Goal: Task Accomplishment & Management: Complete application form

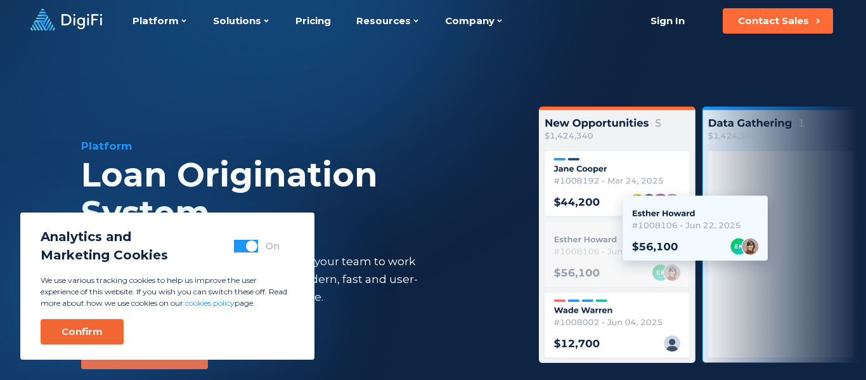
click at [98, 332] on div "Confirm" at bounding box center [82, 331] width 41 height 13
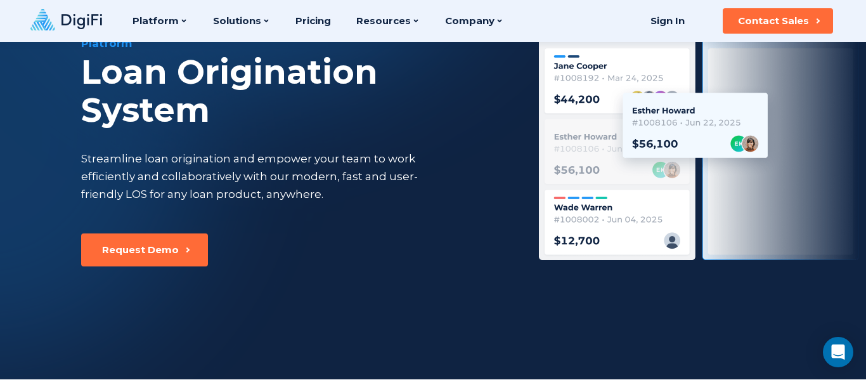
scroll to position [67, 0]
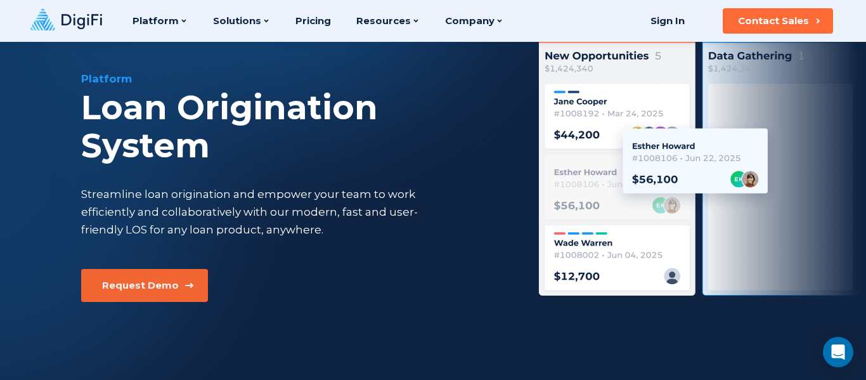
click at [141, 274] on button "Request Demo" at bounding box center [144, 285] width 127 height 33
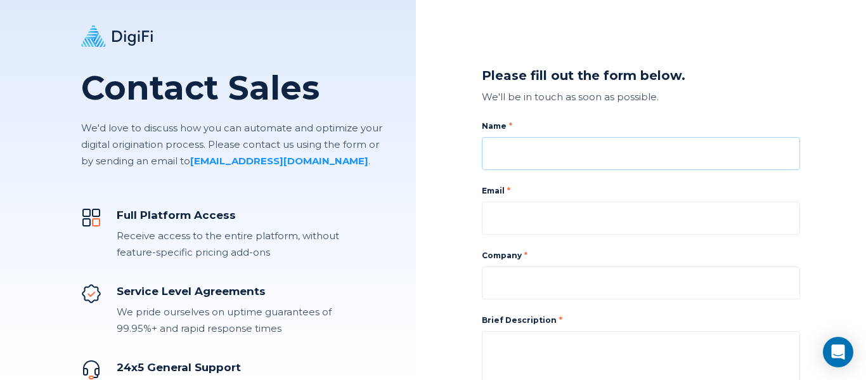
click at [500, 150] on input at bounding box center [641, 153] width 318 height 33
type input "[PERSON_NAME]"
type input "[EMAIL_ADDRESS][DOMAIN_NAME]"
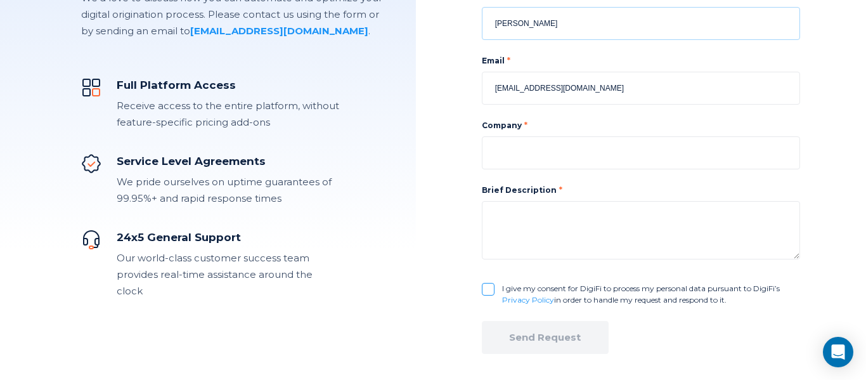
scroll to position [139, 0]
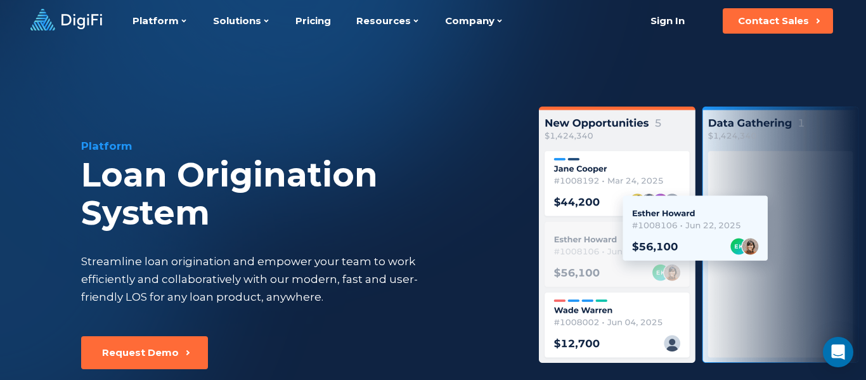
click at [670, 7] on div "Platform Platform Loan Origination System Account Opening System Integration Ma…" at bounding box center [433, 21] width 866 height 42
click at [665, 24] on link "Sign In" at bounding box center [667, 20] width 65 height 25
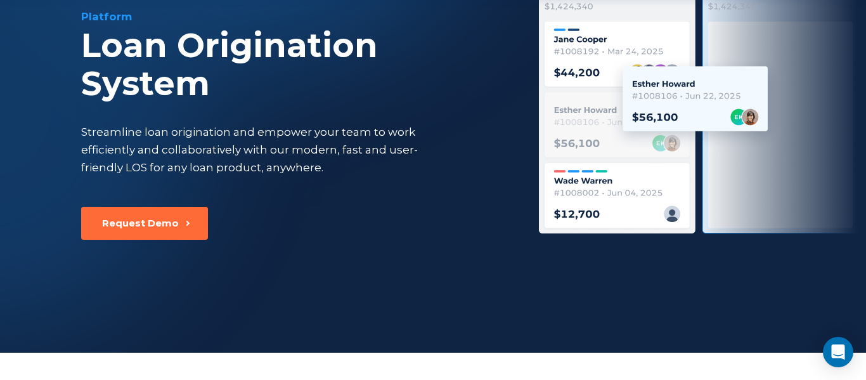
scroll to position [132, 0]
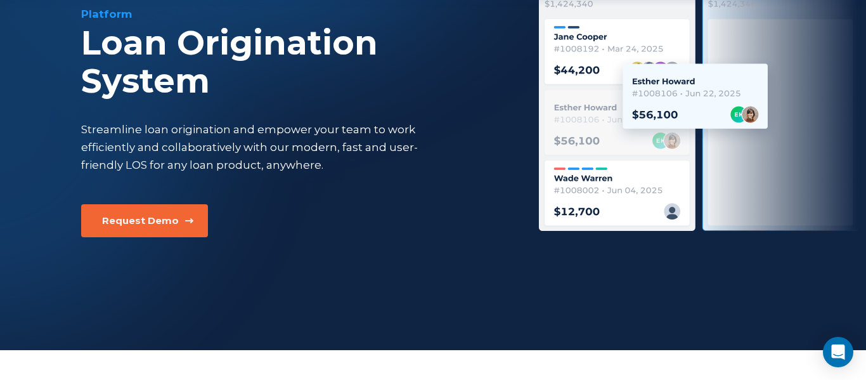
click at [173, 220] on div "Request Demo" at bounding box center [140, 220] width 77 height 13
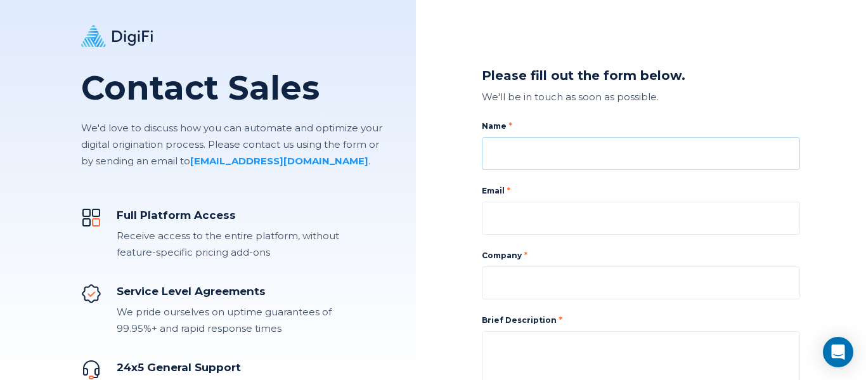
click at [619, 160] on input at bounding box center [641, 153] width 318 height 33
type input "[PERSON_NAME]"
type input "[EMAIL_ADDRESS][DOMAIN_NAME]"
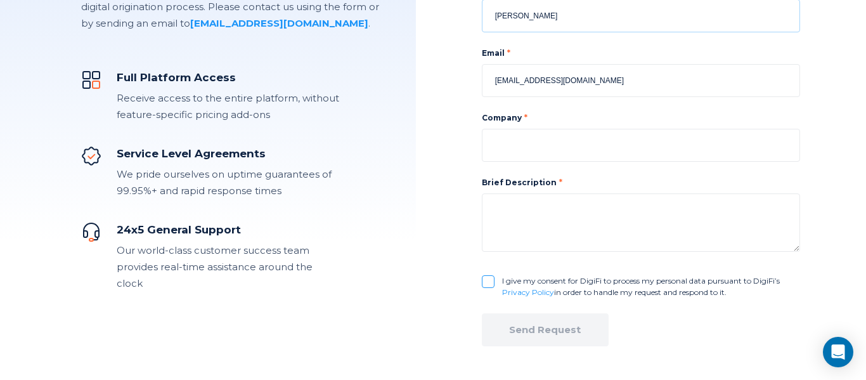
scroll to position [171, 0]
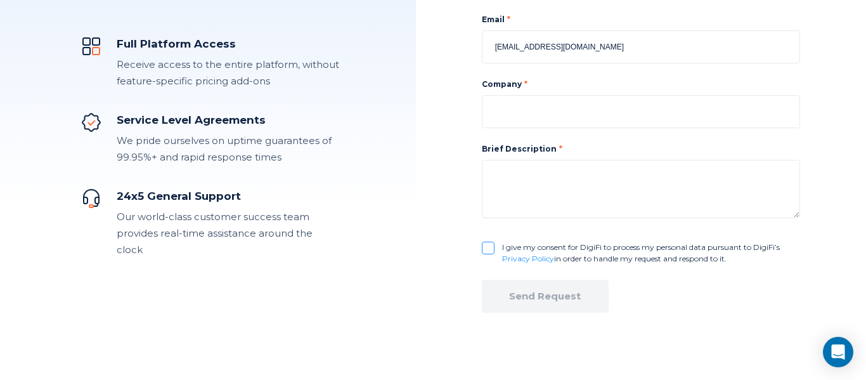
click at [493, 243] on input "I give my consent for DigiFi to process my personal data pursuant to DigiFi’s P…" at bounding box center [488, 248] width 13 height 13
checkbox input "true"
click at [528, 127] on input at bounding box center [641, 111] width 318 height 33
type input "hnvly"
click at [523, 169] on textarea at bounding box center [641, 189] width 318 height 58
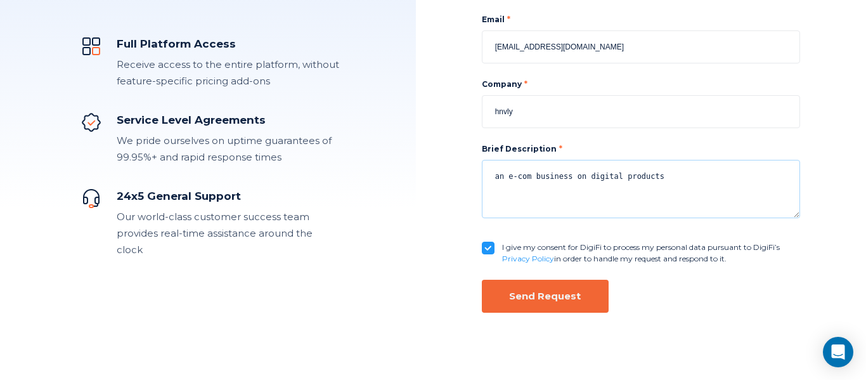
type textarea "an e-com business on digital products"
click at [556, 289] on button "Send Request" at bounding box center [545, 296] width 127 height 33
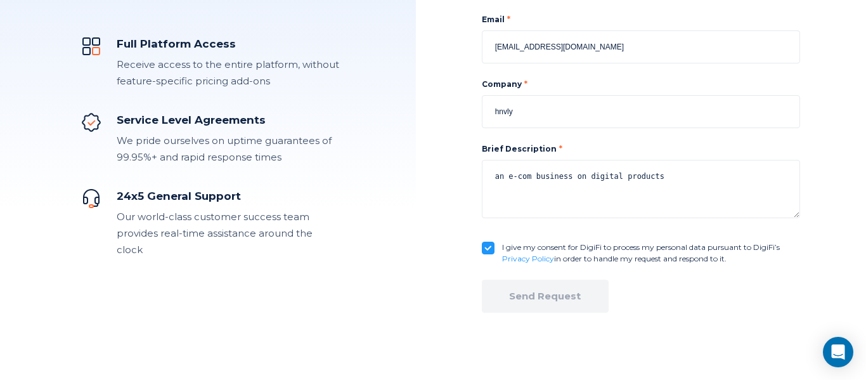
checkbox input "false"
